Goal: Task Accomplishment & Management: Manage account settings

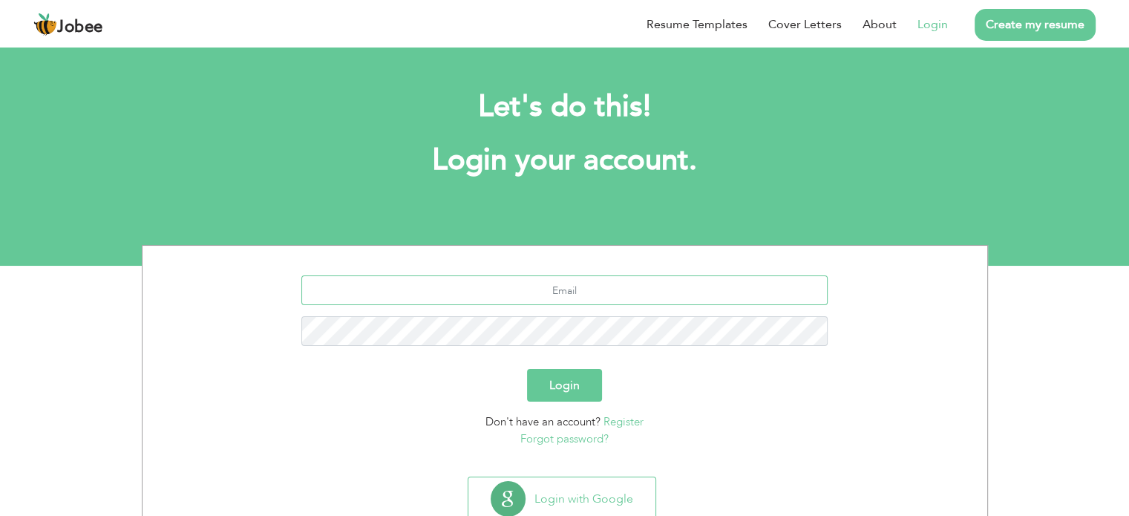
click at [537, 288] on input "text" at bounding box center [564, 290] width 526 height 30
type input "[EMAIL_ADDRESS][DOMAIN_NAME]"
click at [542, 315] on div "[EMAIL_ADDRESS][DOMAIN_NAME]" at bounding box center [565, 316] width 822 height 82
click at [527, 369] on button "Login" at bounding box center [564, 385] width 75 height 33
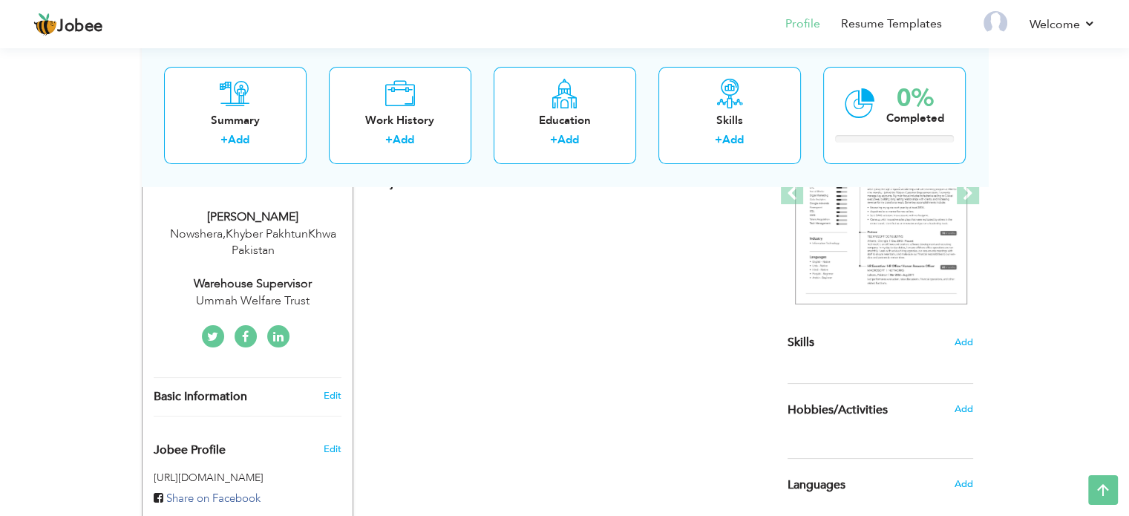
scroll to position [252, 0]
